Goal: Task Accomplishment & Management: Manage account settings

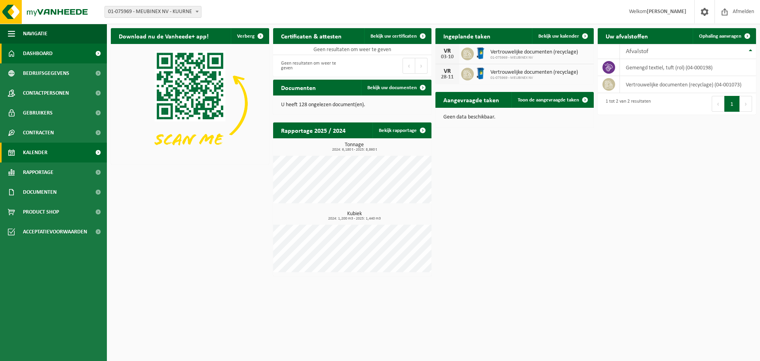
click at [38, 149] on span "Kalender" at bounding box center [35, 152] width 25 height 20
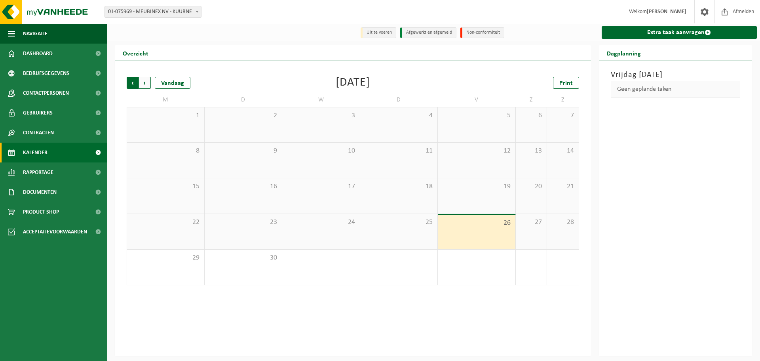
click at [144, 83] on span "Volgende" at bounding box center [145, 83] width 12 height 12
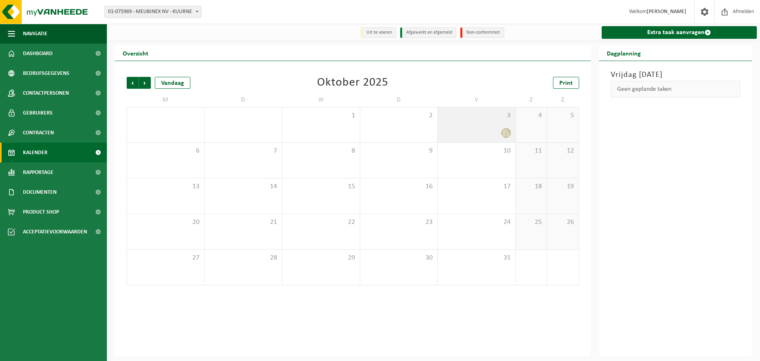
click at [496, 127] on div "3" at bounding box center [477, 124] width 78 height 35
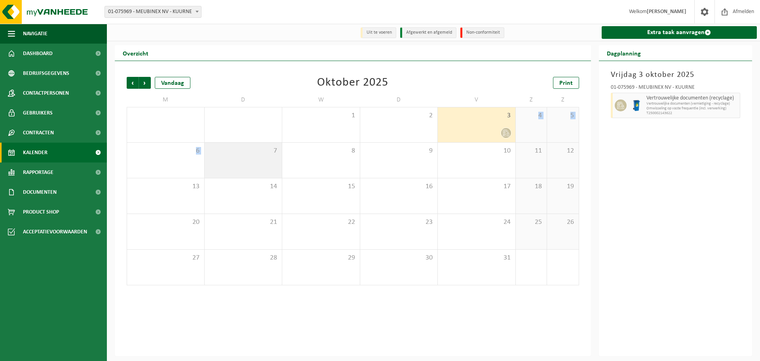
drag, startPoint x: 497, startPoint y: 124, endPoint x: 261, endPoint y: 158, distance: 238.3
click at [261, 158] on tbody "29 30 1 2 3 4 5 6 7 8 9 10 11 12 13 14 15 16 17 18 19 20 21 22 23 24 25 26 27 2…" at bounding box center [353, 196] width 452 height 178
click at [506, 122] on div "3" at bounding box center [477, 124] width 78 height 35
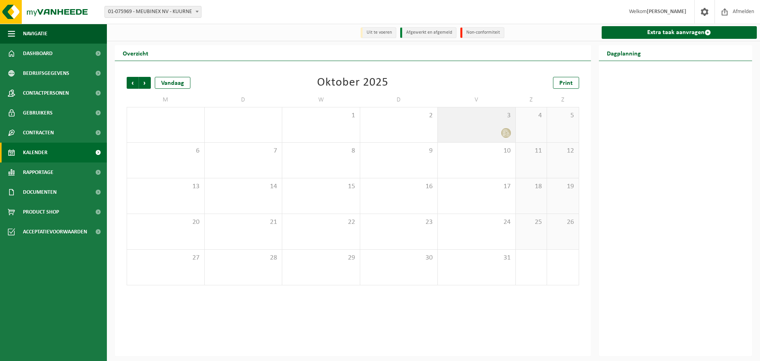
click at [501, 122] on div "3" at bounding box center [477, 124] width 78 height 35
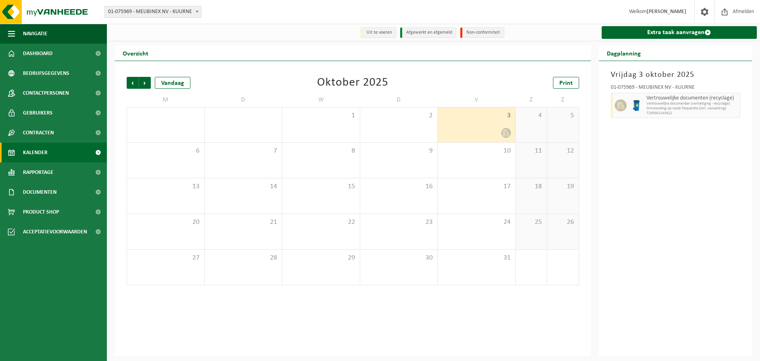
click at [479, 120] on span "3" at bounding box center [477, 115] width 70 height 9
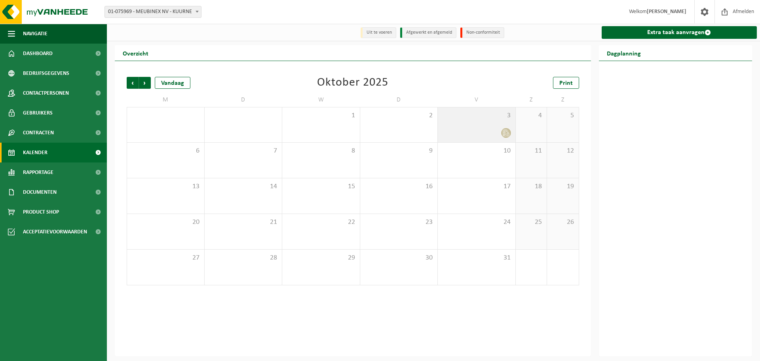
click at [479, 124] on div "3" at bounding box center [477, 124] width 78 height 35
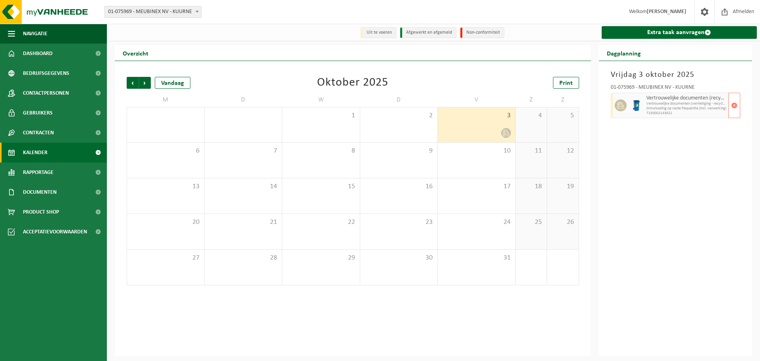
click at [653, 109] on span "Omwisseling op vaste frequentie (incl. verwerking)" at bounding box center [686, 108] width 80 height 5
click at [621, 106] on icon at bounding box center [622, 106] width 3 height 4
click at [58, 53] on link "Dashboard" at bounding box center [53, 54] width 107 height 20
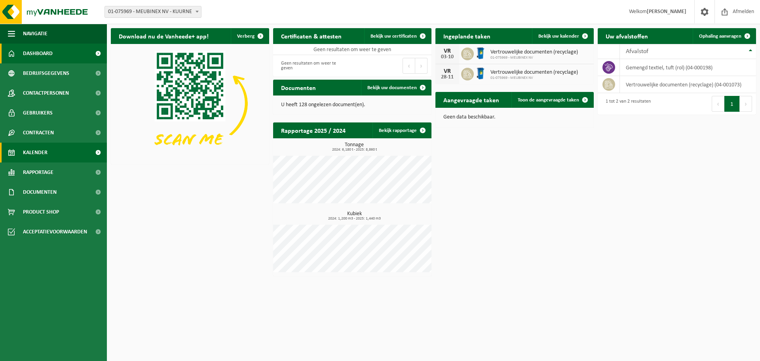
click at [37, 151] on span "Kalender" at bounding box center [35, 152] width 25 height 20
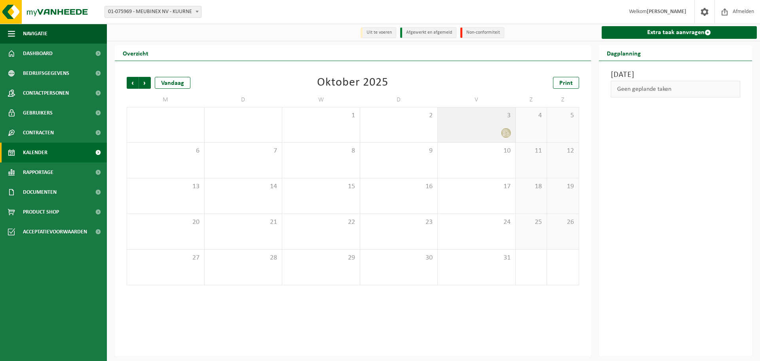
click at [499, 134] on div at bounding box center [477, 132] width 70 height 11
click at [499, 133] on div at bounding box center [477, 132] width 70 height 11
click at [497, 130] on div at bounding box center [477, 132] width 70 height 11
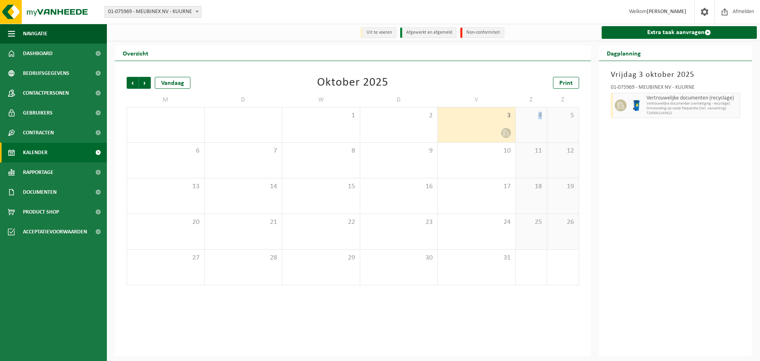
click at [497, 129] on div at bounding box center [477, 132] width 70 height 11
click at [494, 133] on div at bounding box center [477, 132] width 70 height 11
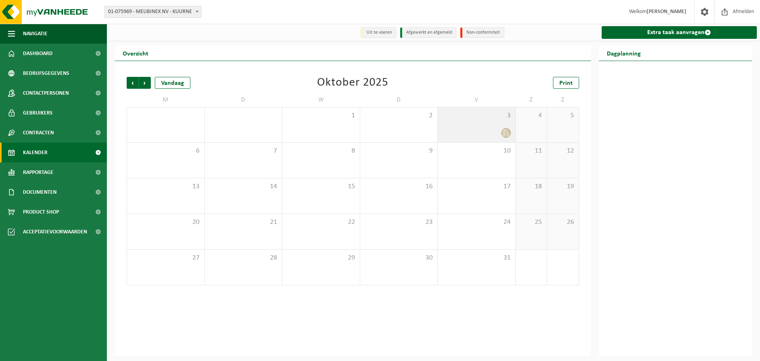
click at [494, 131] on div at bounding box center [477, 132] width 70 height 11
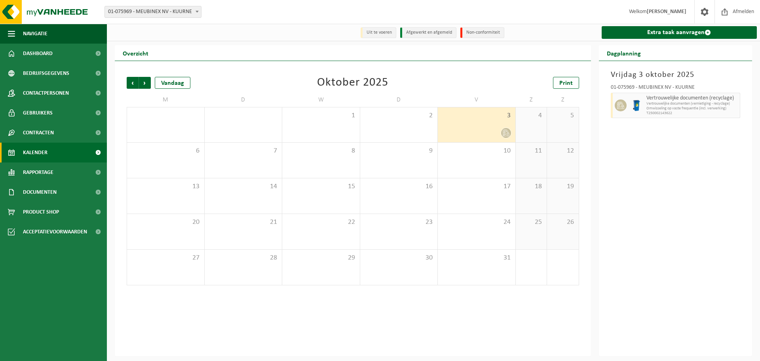
click at [507, 132] on icon at bounding box center [506, 132] width 7 height 7
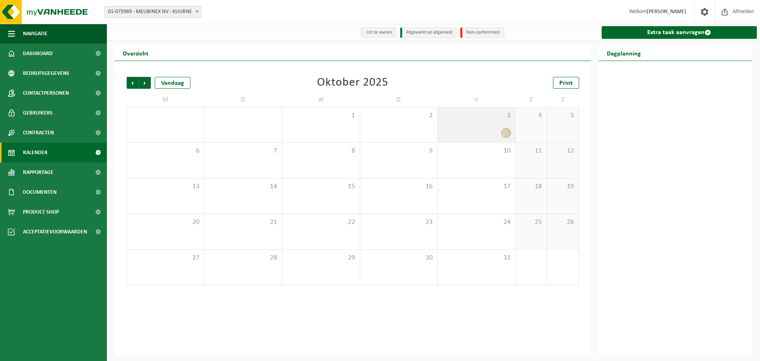
click at [507, 131] on icon at bounding box center [506, 132] width 7 height 7
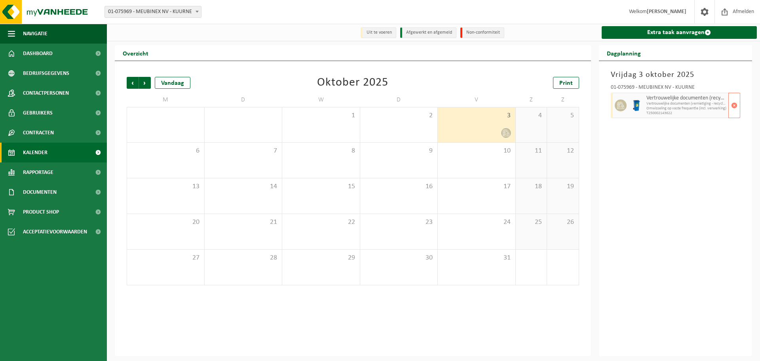
click at [665, 108] on span "Omwisseling op vaste frequentie (incl. verwerking)" at bounding box center [686, 108] width 80 height 5
click at [144, 86] on span "Volgende" at bounding box center [145, 83] width 12 height 12
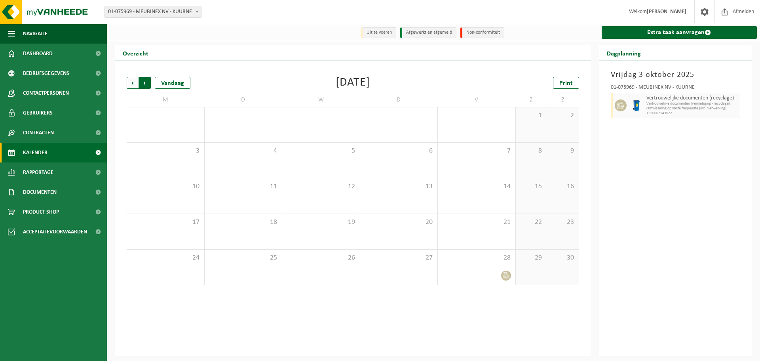
click at [132, 83] on span "Vorige" at bounding box center [133, 83] width 12 height 12
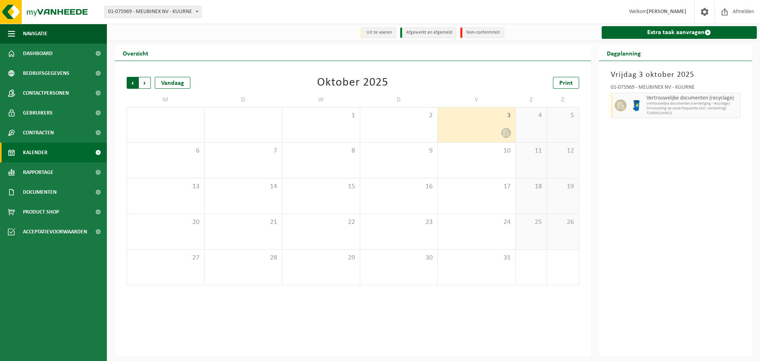
click at [143, 82] on span "Volgende" at bounding box center [145, 83] width 12 height 12
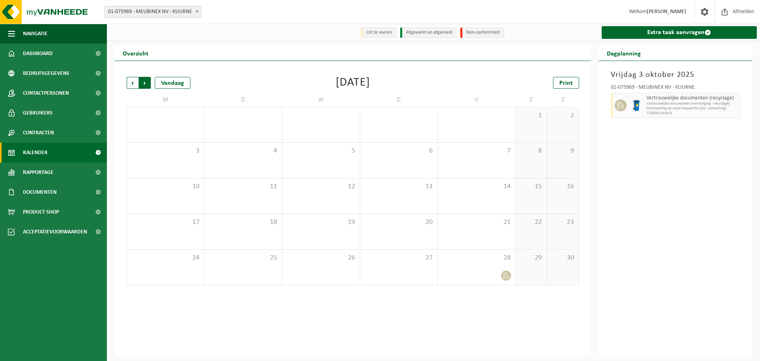
click at [134, 82] on span "Vorige" at bounding box center [133, 83] width 12 height 12
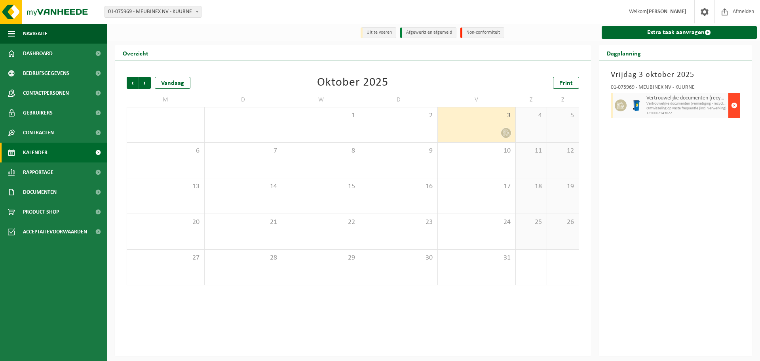
click at [731, 106] on span "button" at bounding box center [734, 105] width 6 height 16
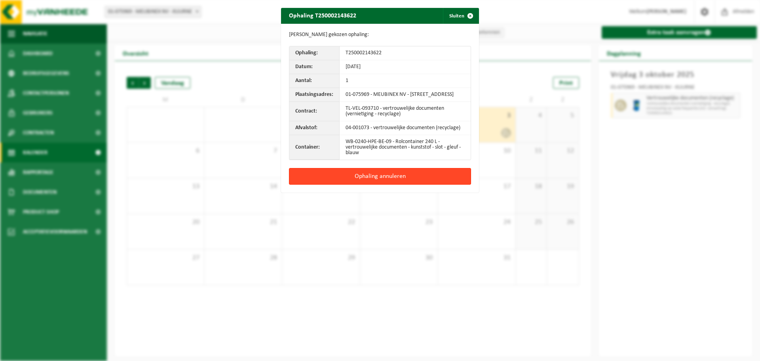
click at [412, 178] on button "Ophaling annuleren" at bounding box center [380, 176] width 182 height 17
